Goal: Transaction & Acquisition: Purchase product/service

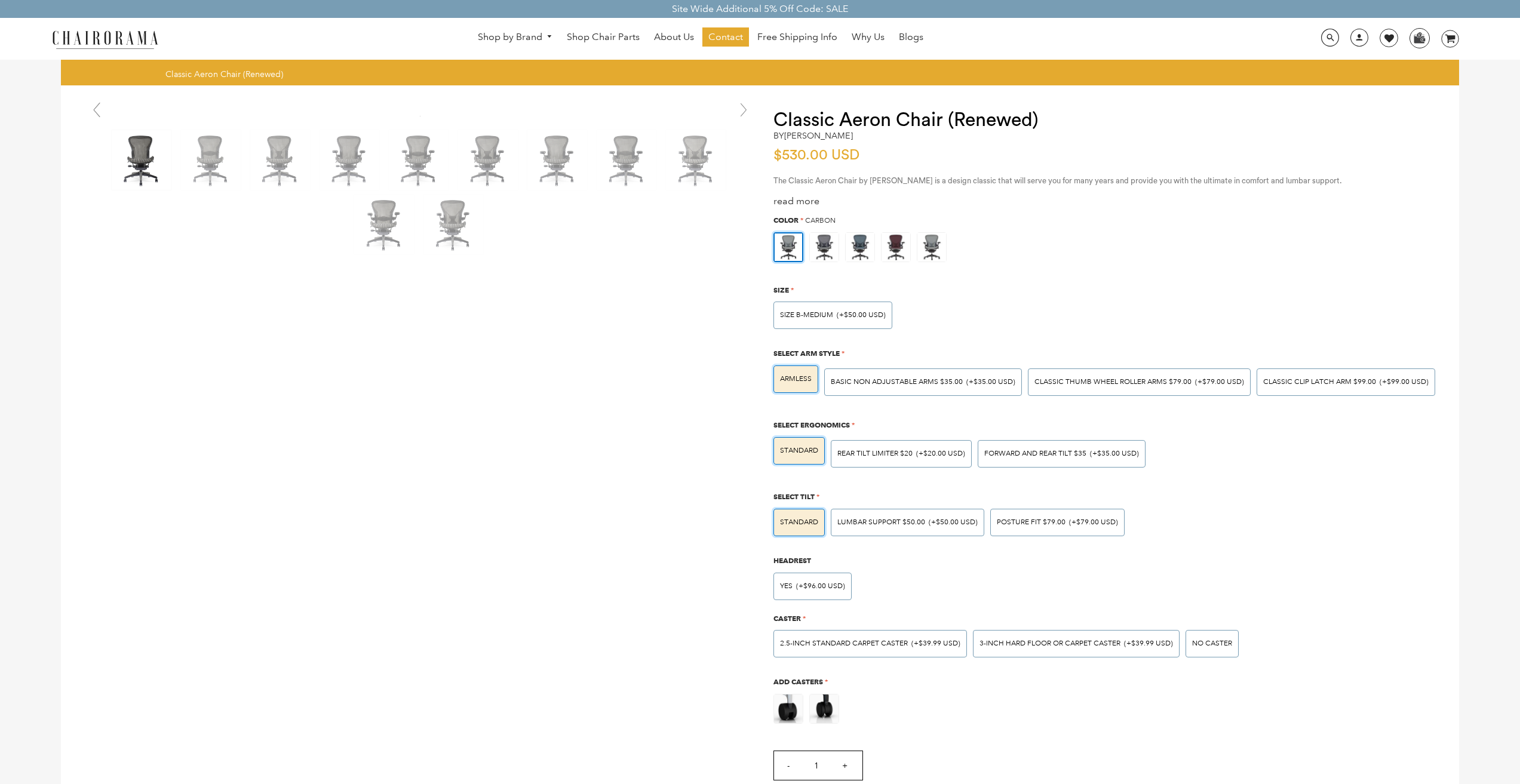
click at [439, 310] on div "Hover to zoom" at bounding box center [760, 651] width 1398 height 1131
click at [190, 154] on img at bounding box center [211, 160] width 60 height 60
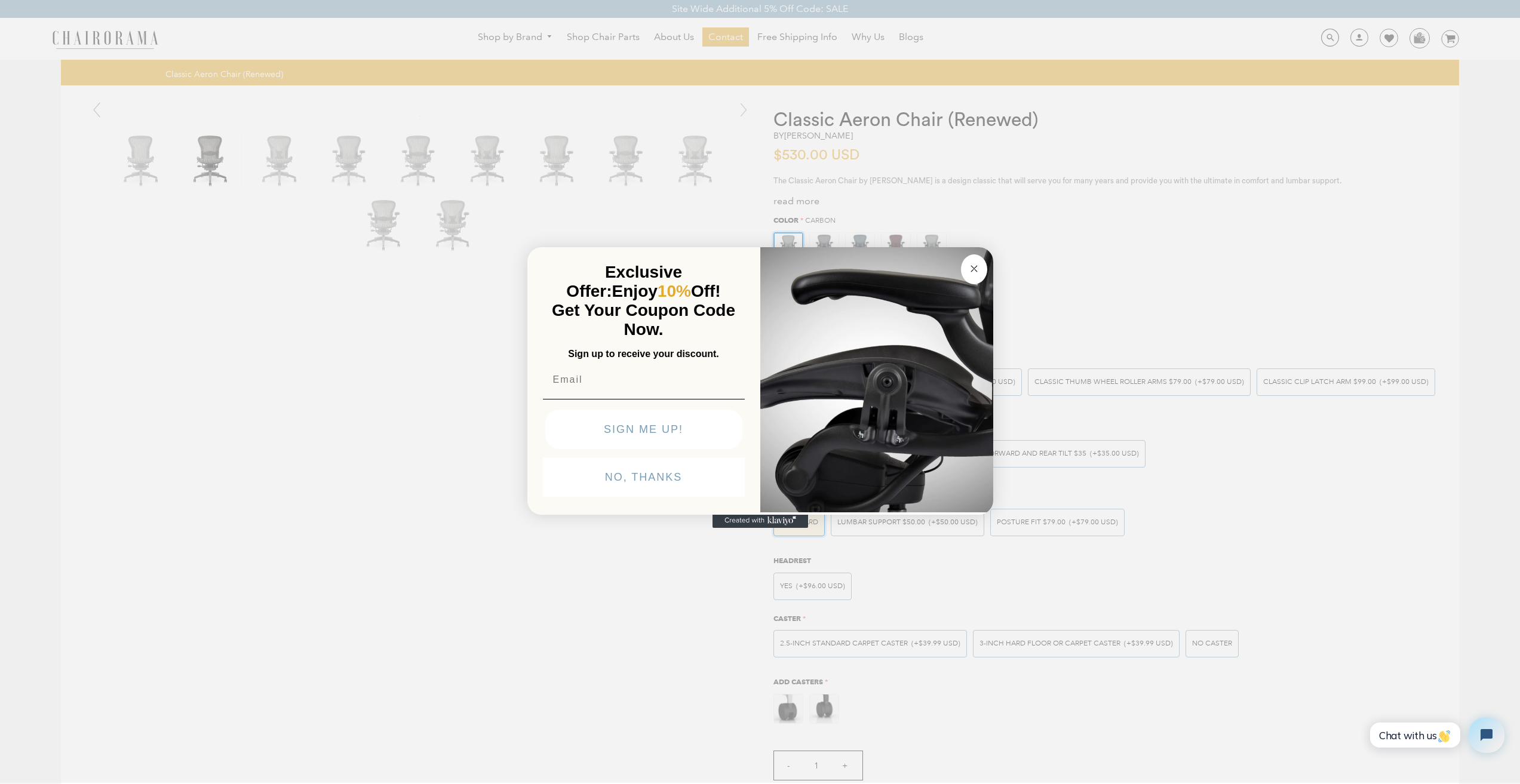
click at [583, 449] on button "SIGN ME UP!" at bounding box center [644, 429] width 197 height 40
click input "Submit" at bounding box center [0, 0] width 0 height 0
click at [964, 254] on button "Close dialog" at bounding box center [974, 269] width 26 height 30
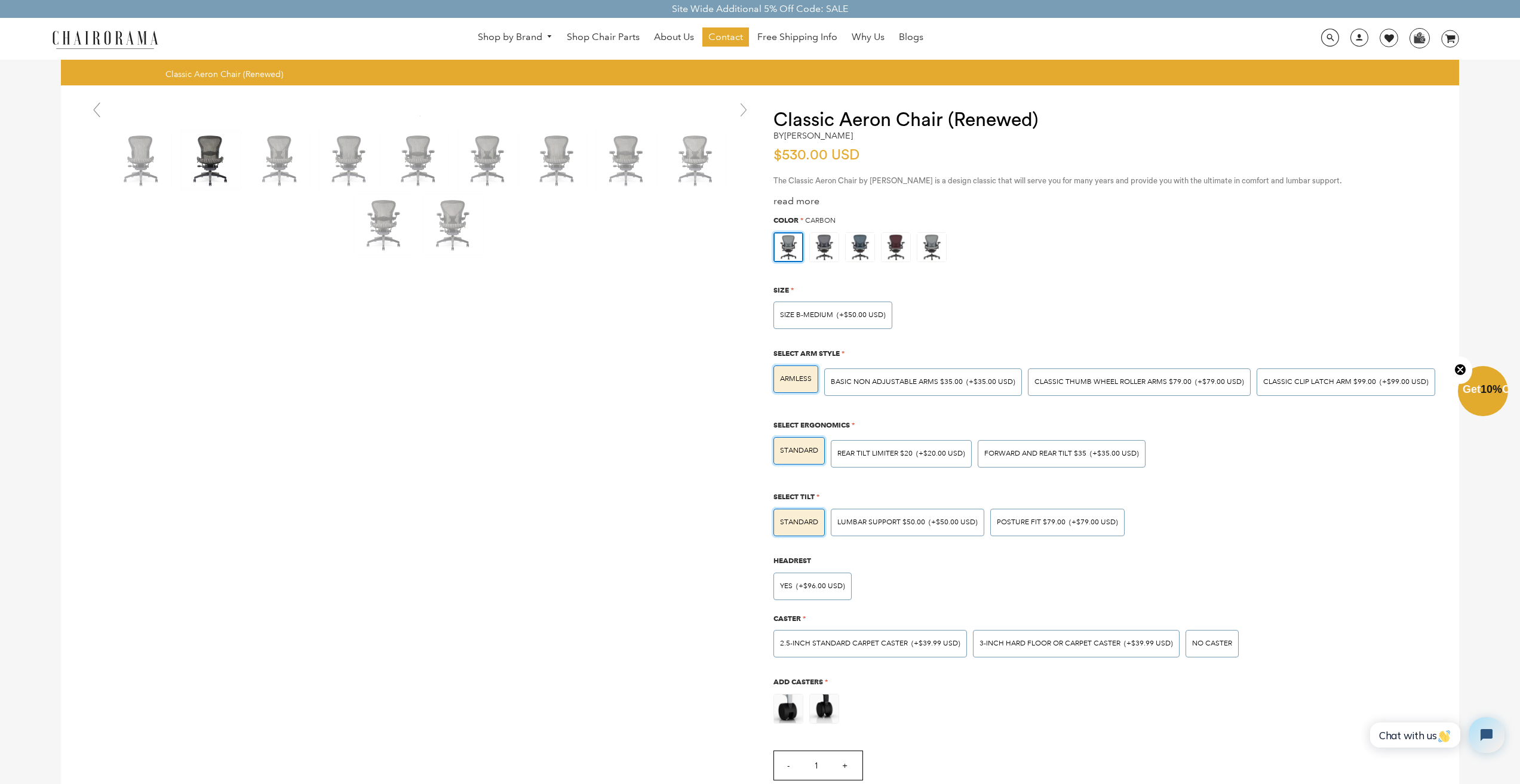
click at [229, 409] on div "Hover to zoom" at bounding box center [760, 668] width 1398 height 1167
click at [116, 165] on img at bounding box center [142, 160] width 60 height 60
